Goal: Information Seeking & Learning: Find specific page/section

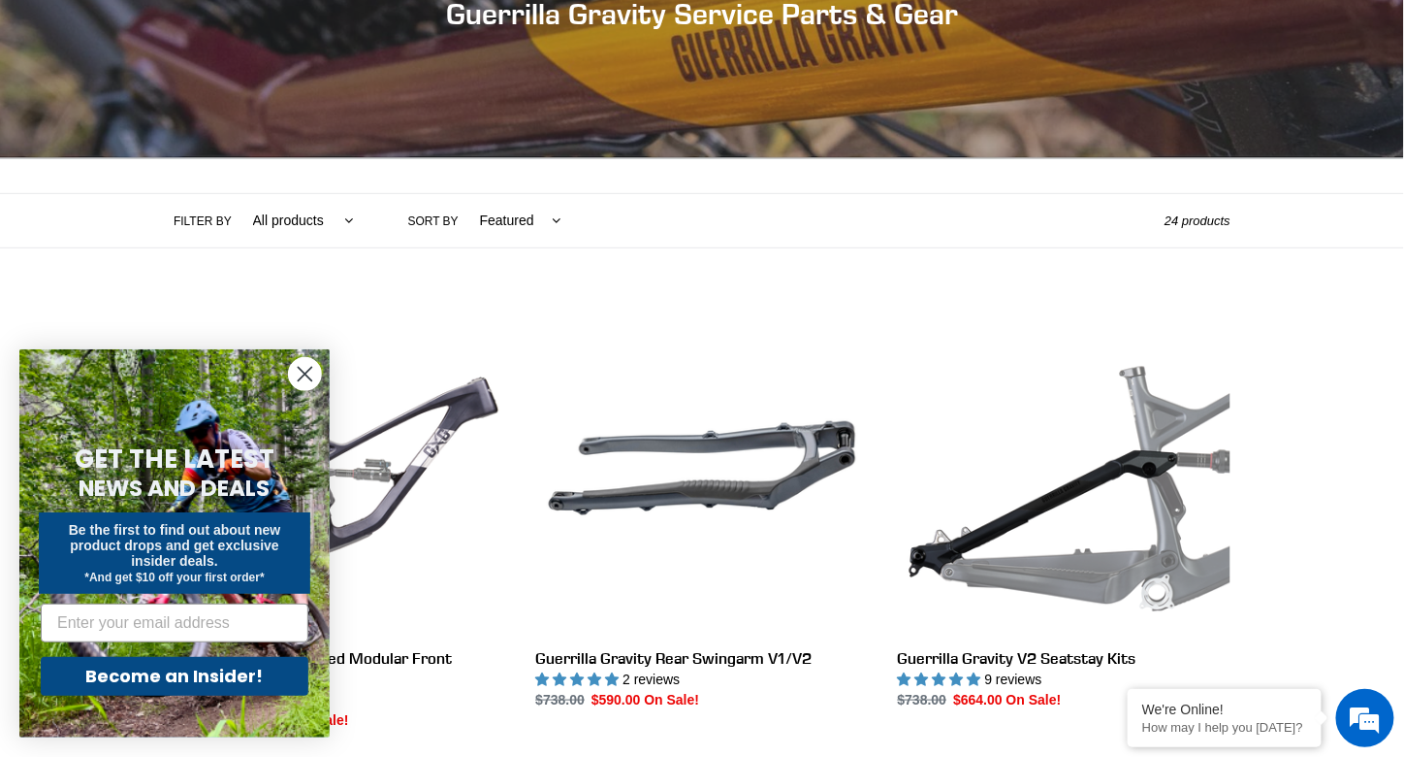
scroll to position [281, 0]
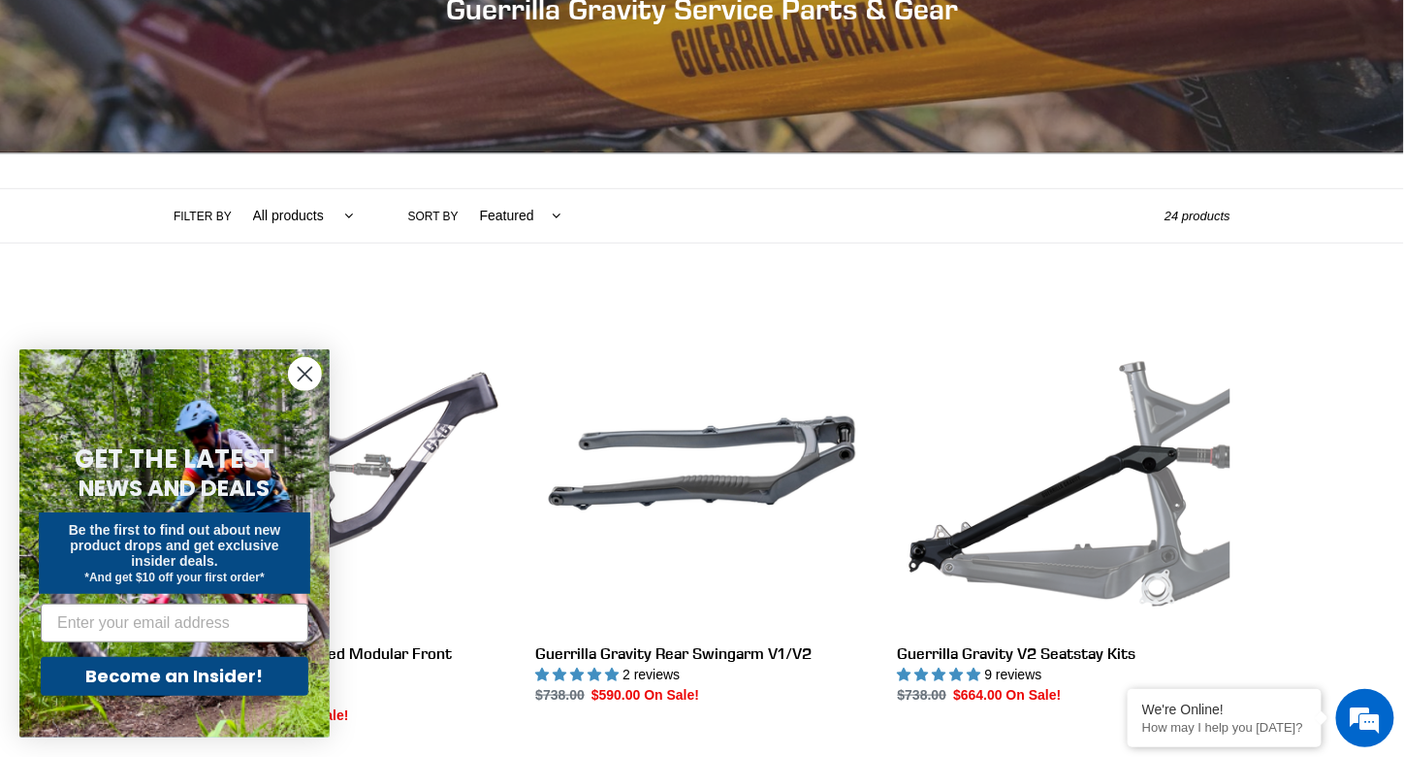
click at [299, 371] on circle "Close dialog" at bounding box center [305, 374] width 32 height 32
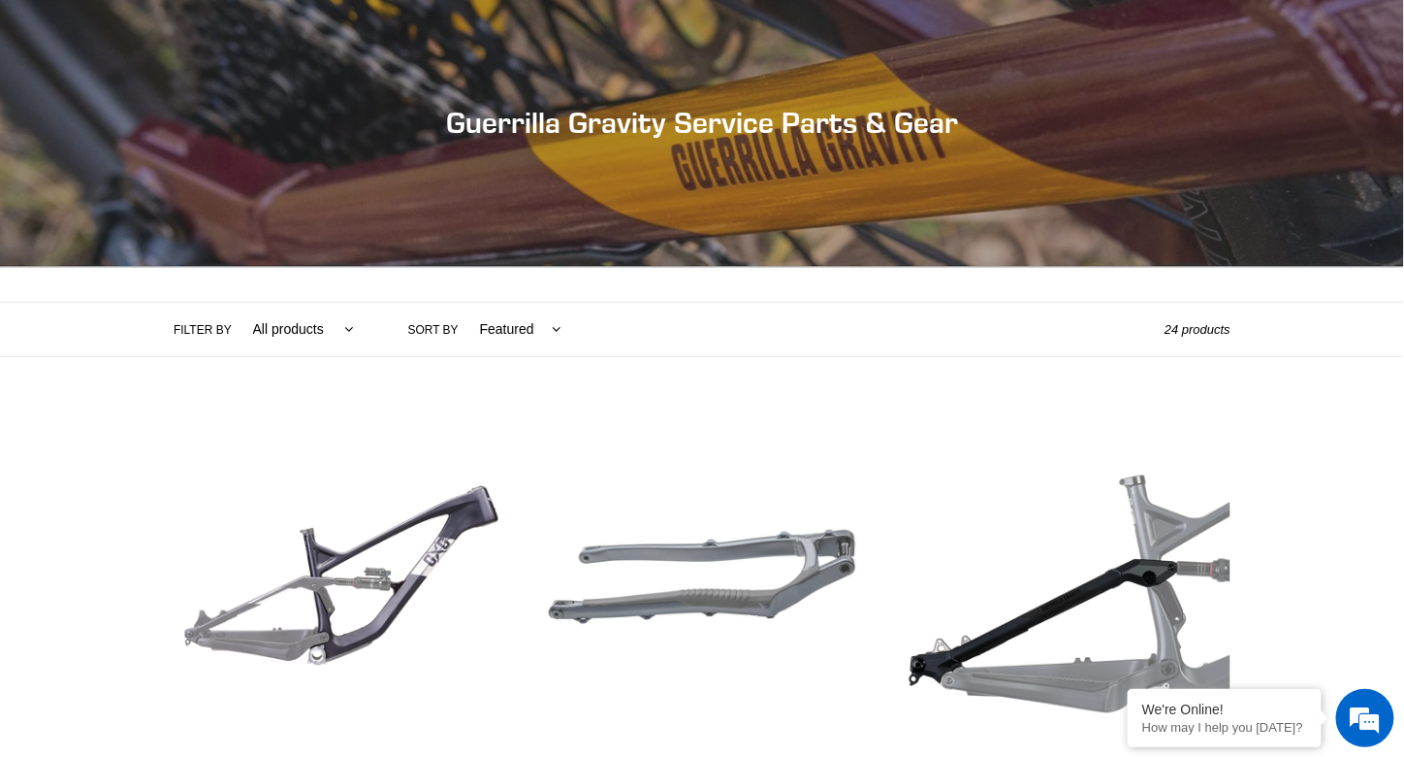
scroll to position [0, 0]
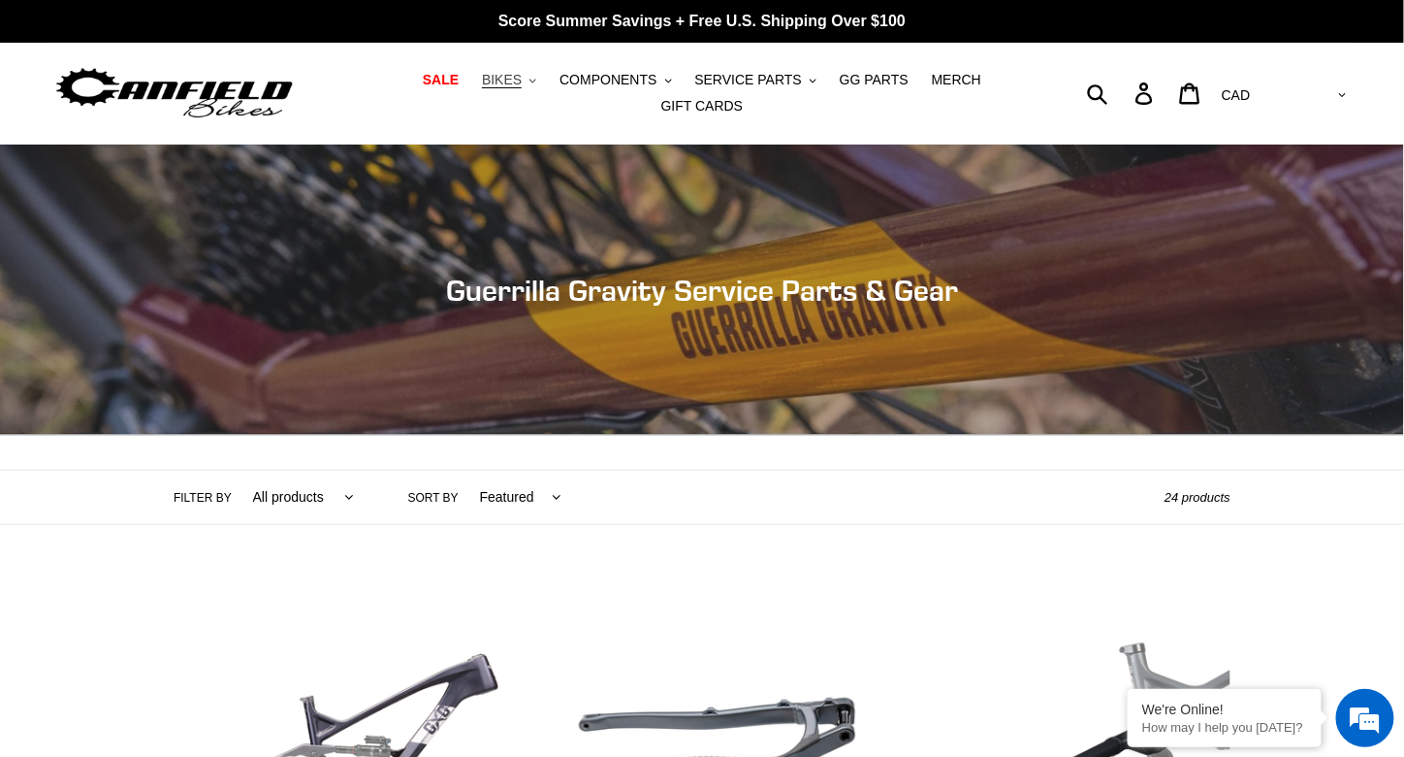
click at [482, 88] on span "BIKES" at bounding box center [502, 80] width 40 height 16
click at [582, 86] on span "COMPONENTS" at bounding box center [608, 80] width 97 height 16
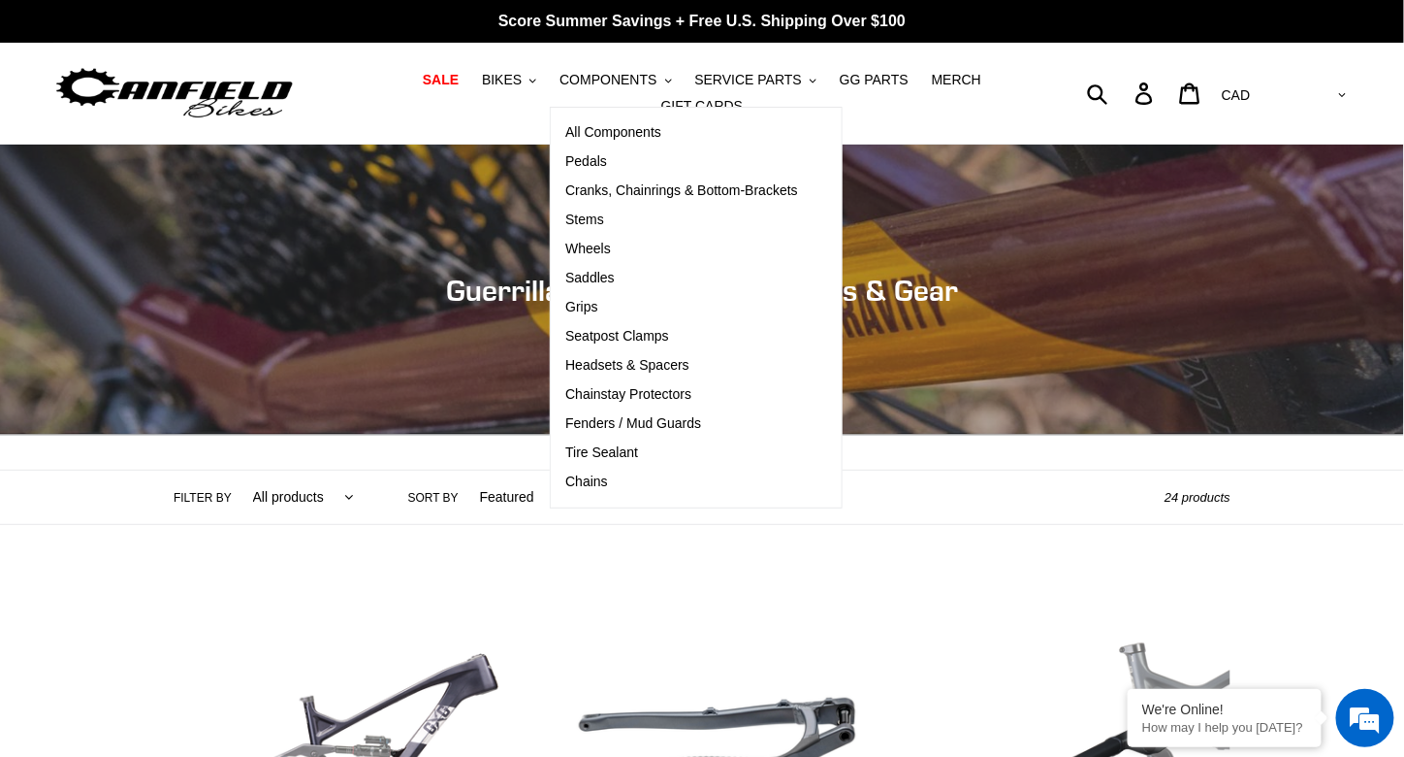
click at [1173, 86] on div "Submit Search Log in Cart 0 items Currency AED AFN ALL AMD ANG AUD AWG AZN BAM …" at bounding box center [1189, 93] width 325 height 43
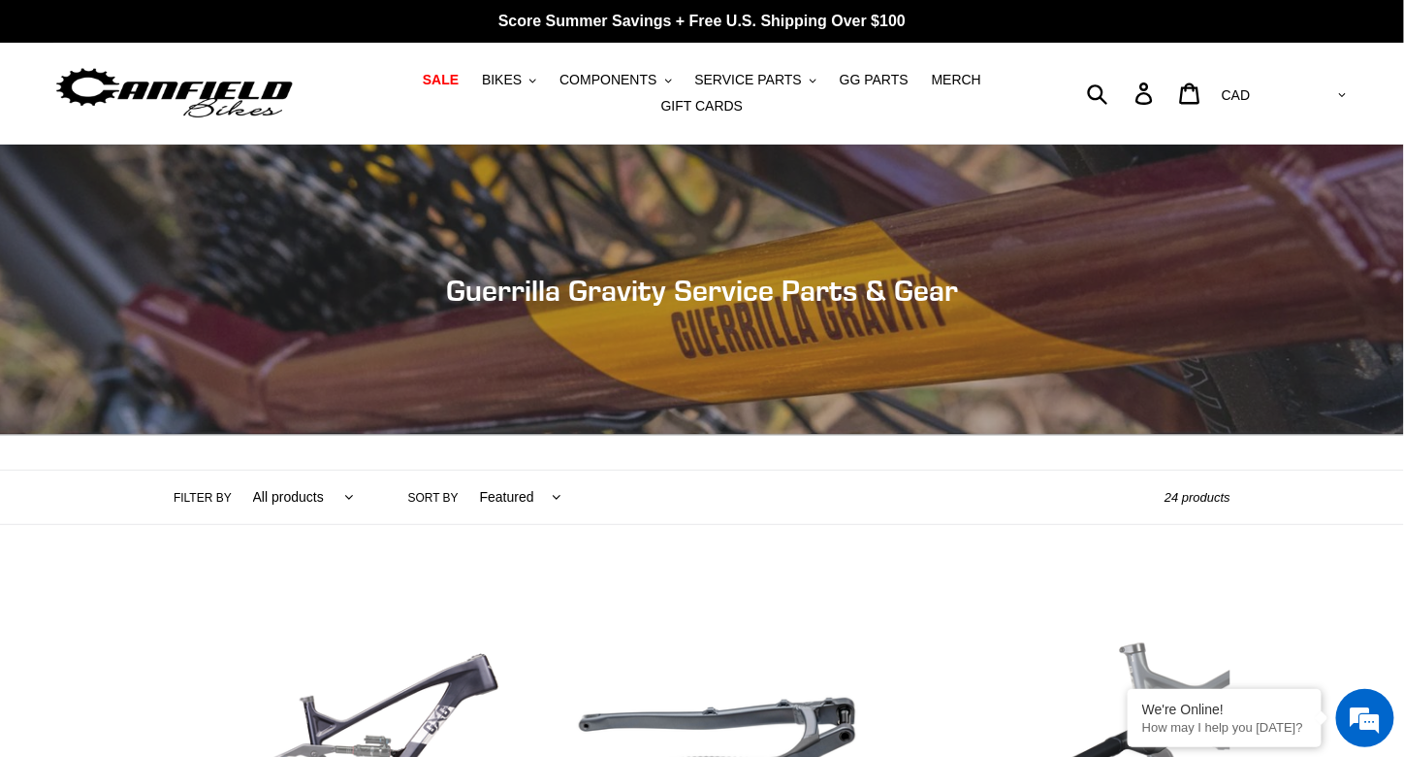
click at [1172, 79] on div "Submit Search Log in Cart 0 items Currency AED AFN ALL AMD ANG AUD AWG AZN BAM …" at bounding box center [1189, 93] width 325 height 43
click at [1173, 93] on div "Submit Search Log in Cart 0 items Currency AED AFN ALL AMD ANG AUD AWG AZN BAM …" at bounding box center [1189, 93] width 325 height 43
click at [1123, 80] on form "Submit" at bounding box center [1110, 93] width 25 height 43
type input "frame"
click at [1076, 72] on button "Submit" at bounding box center [1100, 93] width 48 height 43
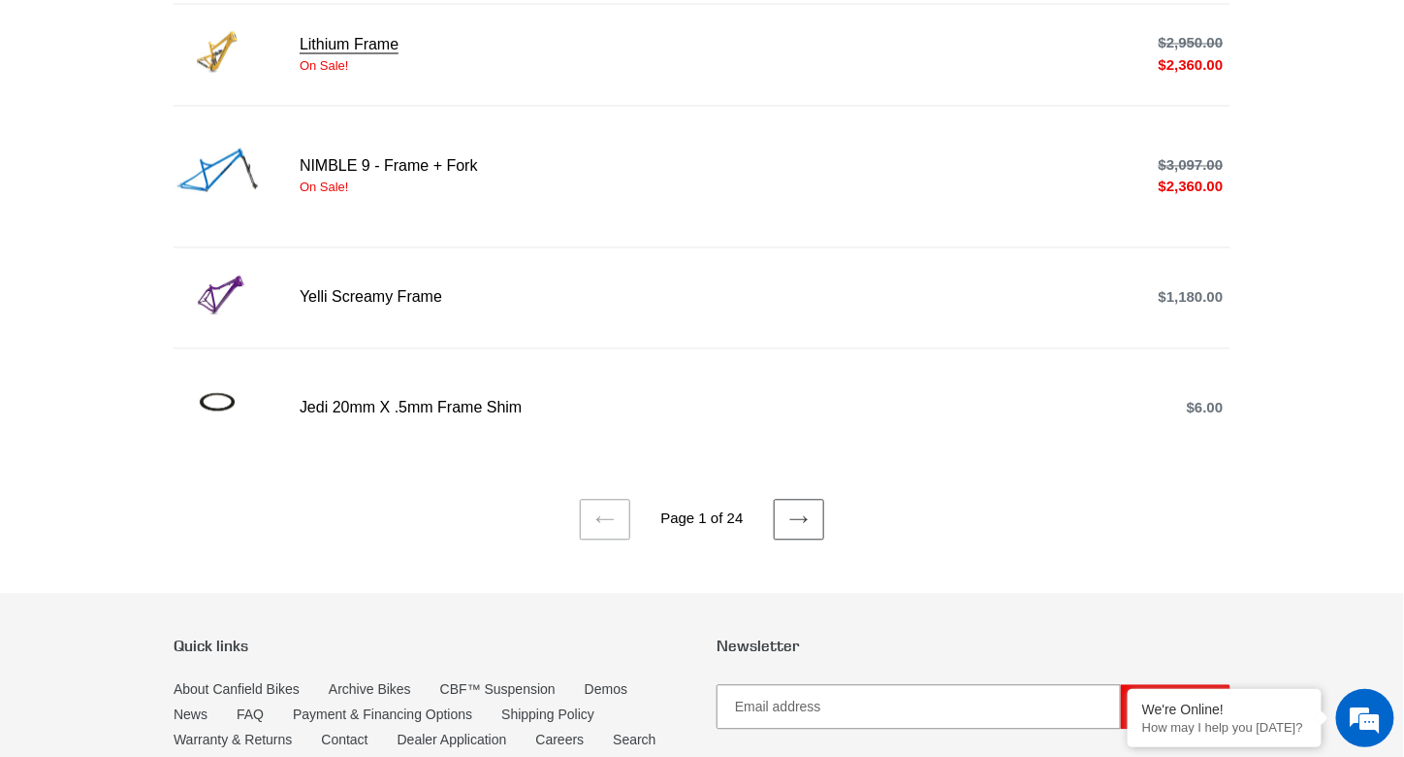
scroll to position [1204, 0]
click at [794, 509] on link "Next page" at bounding box center [799, 519] width 50 height 41
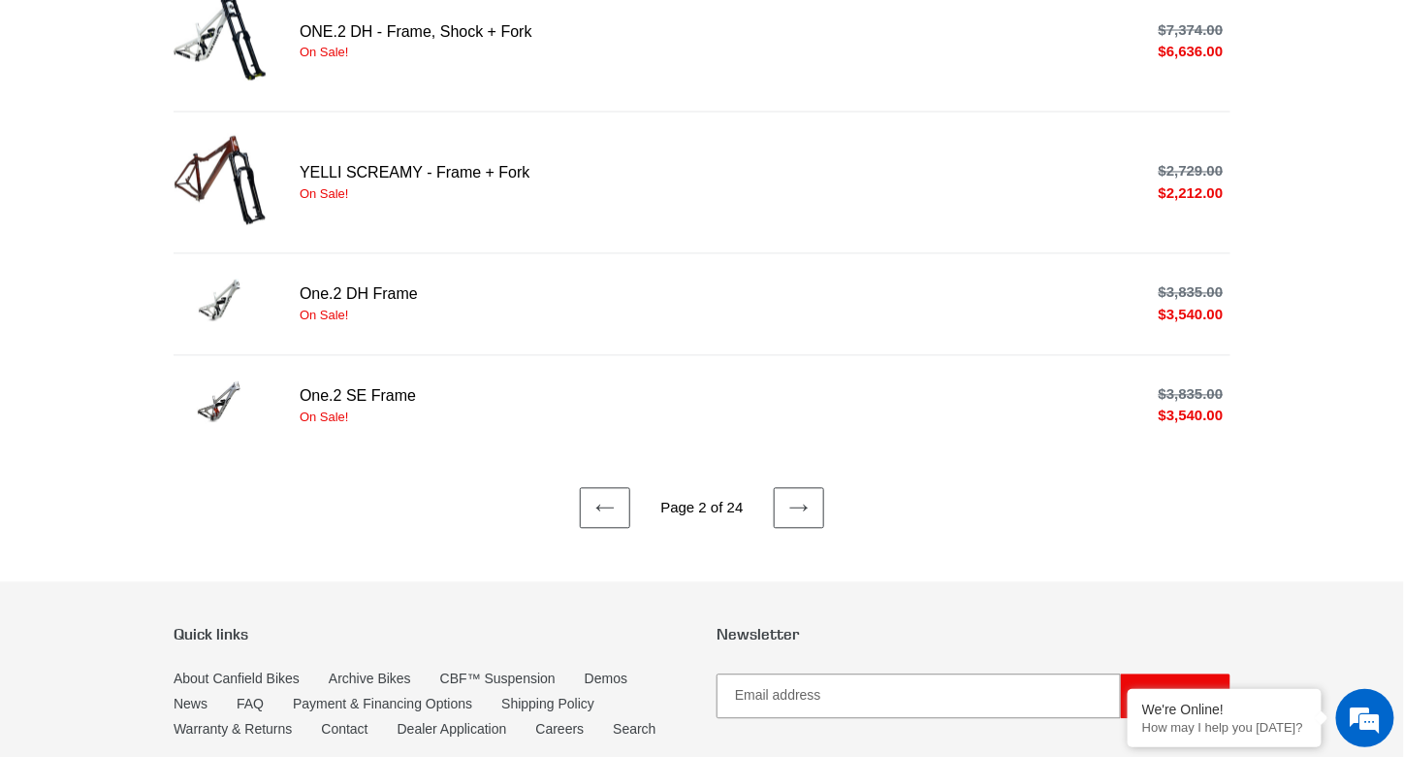
scroll to position [1184, 0]
click at [804, 498] on icon at bounding box center [799, 507] width 19 height 19
